Goal: Book appointment/travel/reservation

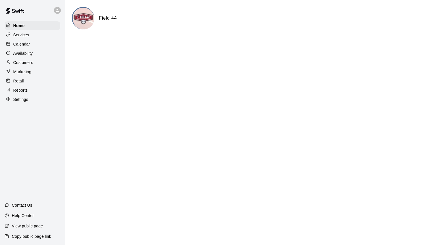
click at [21, 21] on div "Home" at bounding box center [33, 25] width 56 height 9
click at [23, 23] on p "Home" at bounding box center [19, 26] width 12 height 6
click at [29, 25] on div "Home" at bounding box center [33, 25] width 56 height 9
click at [28, 30] on div "Home" at bounding box center [33, 25] width 56 height 9
click at [27, 28] on div "Home" at bounding box center [33, 25] width 56 height 9
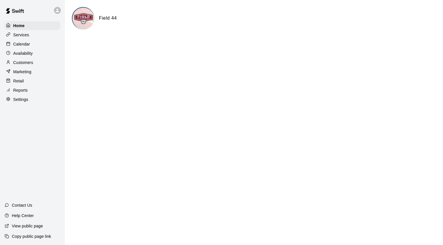
click at [28, 32] on div "Services" at bounding box center [33, 35] width 56 height 9
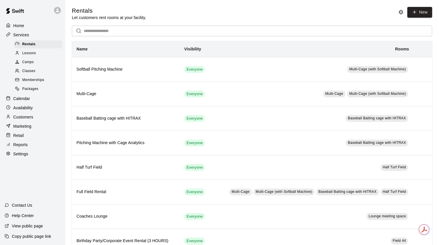
click at [23, 102] on p "Calendar" at bounding box center [21, 99] width 17 height 6
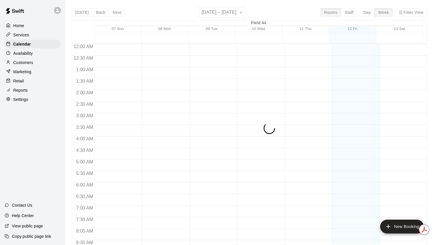
scroll to position [323, 0]
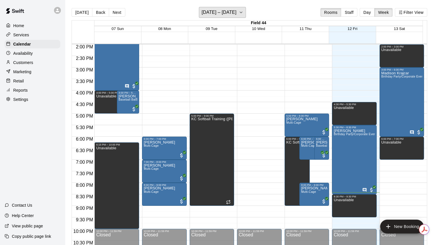
click at [243, 13] on icon "button" at bounding box center [241, 12] width 5 height 7
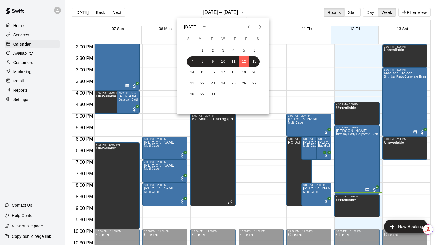
click at [344, 3] on div at bounding box center [221, 122] width 443 height 245
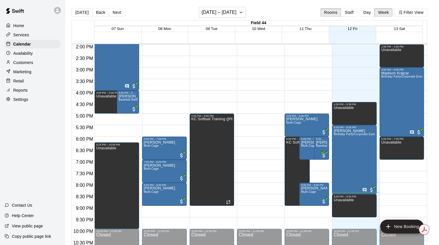
click at [375, 14] on button "Day" at bounding box center [367, 12] width 15 height 9
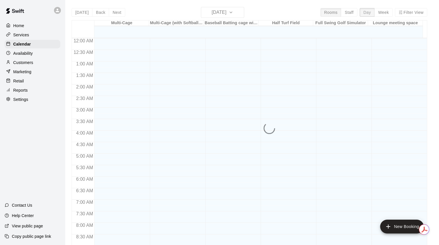
scroll to position [341, 0]
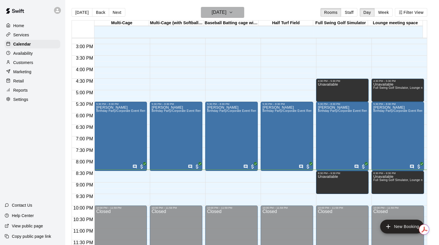
click at [226, 15] on h6 "[DATE]" at bounding box center [219, 12] width 15 height 8
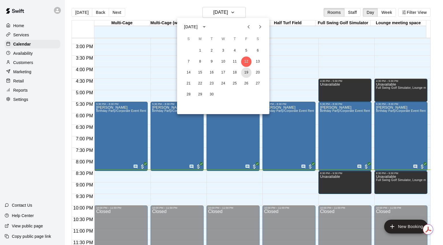
click at [248, 72] on button "19" at bounding box center [246, 73] width 10 height 10
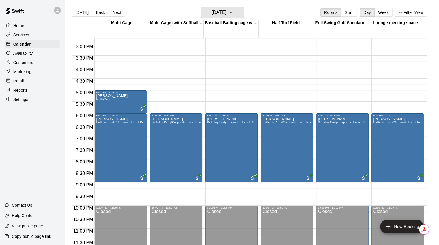
click at [233, 14] on icon "button" at bounding box center [231, 12] width 5 height 7
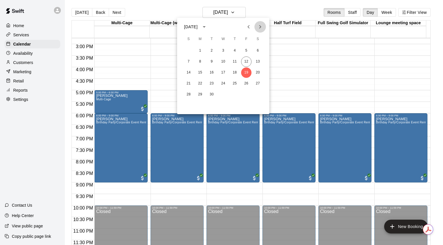
click at [260, 26] on icon "Next month" at bounding box center [261, 26] width 2 height 3
click at [255, 50] on button "6" at bounding box center [258, 51] width 10 height 10
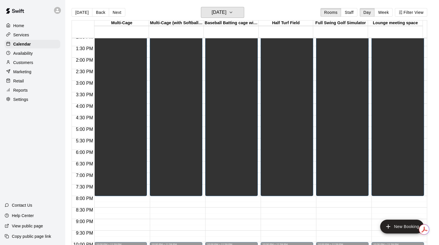
scroll to position [225, 0]
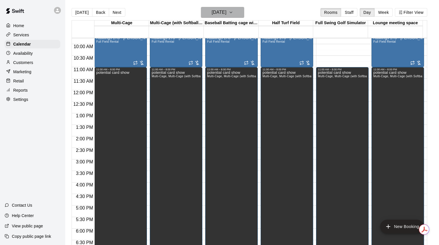
click at [233, 9] on icon "button" at bounding box center [231, 12] width 5 height 7
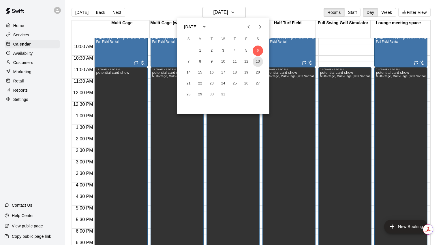
click at [256, 62] on button "13" at bounding box center [258, 62] width 10 height 10
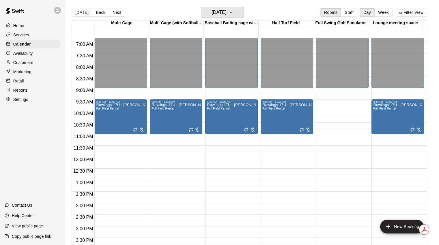
scroll to position [81, 0]
